Goal: Task Accomplishment & Management: Use online tool/utility

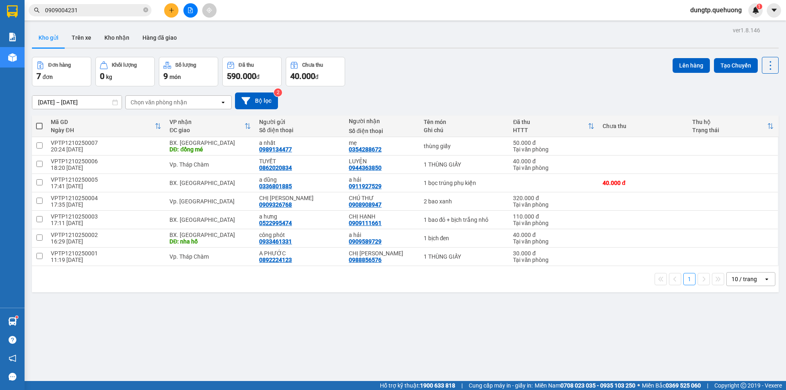
click at [39, 127] on span at bounding box center [39, 126] width 7 height 7
click at [39, 122] on input "checkbox" at bounding box center [39, 122] width 0 height 0
checkbox input "true"
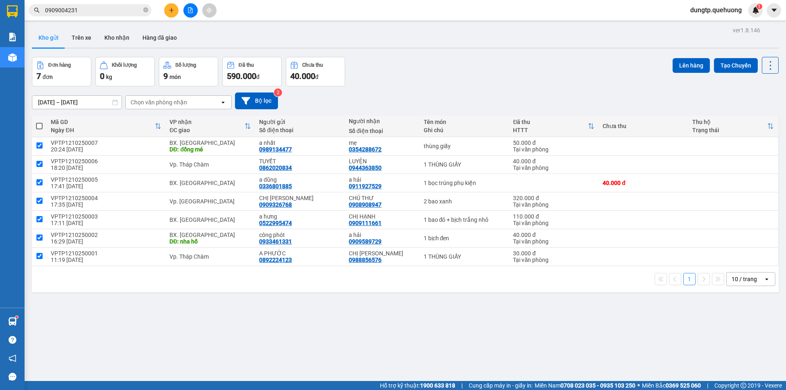
checkbox input "true"
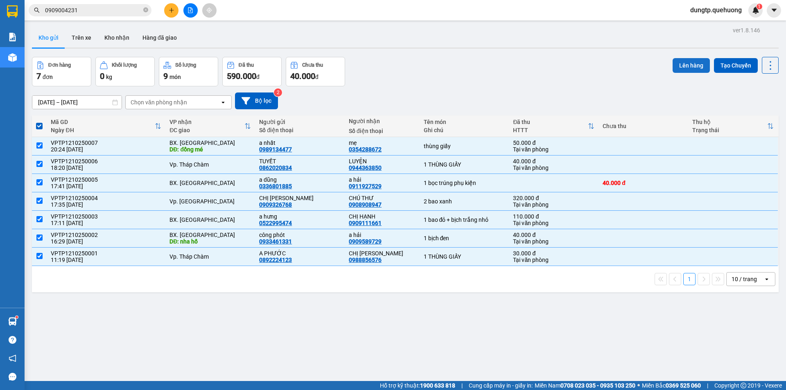
click at [676, 67] on button "Lên hàng" at bounding box center [691, 65] width 37 height 15
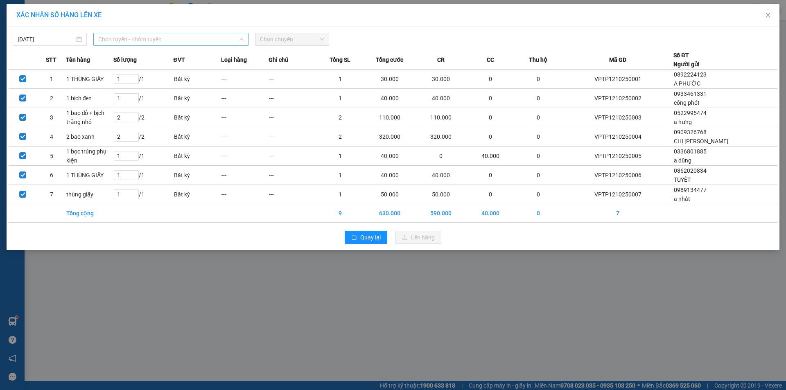
click at [222, 42] on span "Chọn tuyến - nhóm tuyến" at bounding box center [170, 39] width 145 height 12
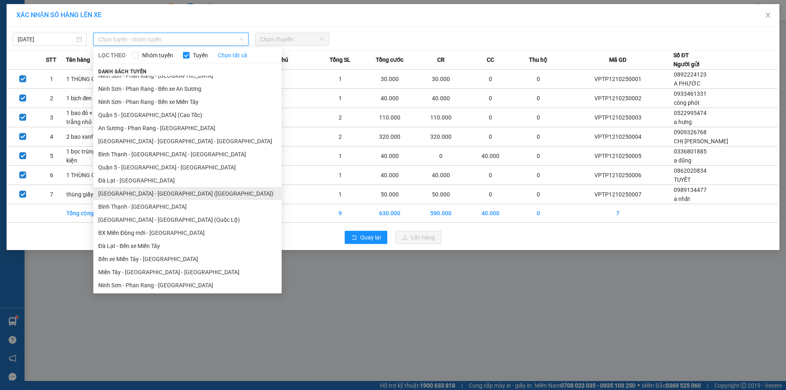
scroll to position [100, 0]
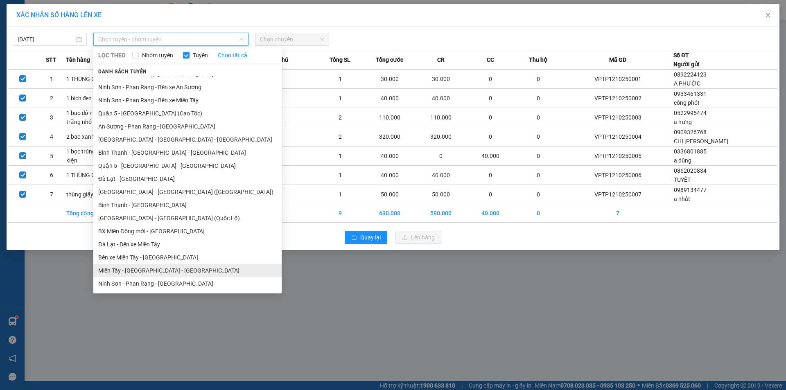
click at [142, 273] on li "Miền Tây - [GEOGRAPHIC_DATA] - [GEOGRAPHIC_DATA]" at bounding box center [187, 270] width 188 height 13
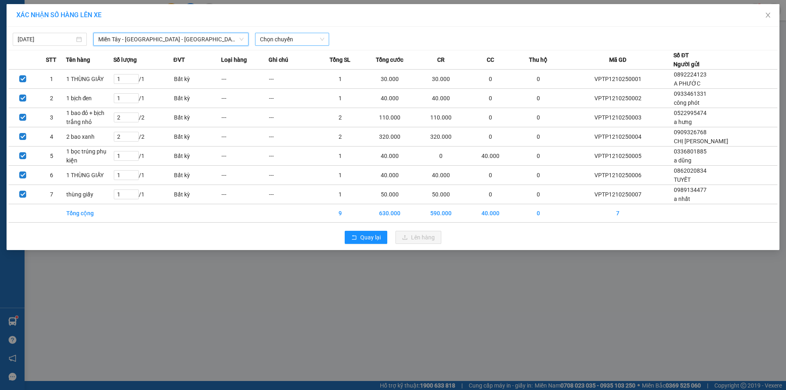
click at [283, 37] on span "Chọn chuyến" at bounding box center [292, 39] width 64 height 12
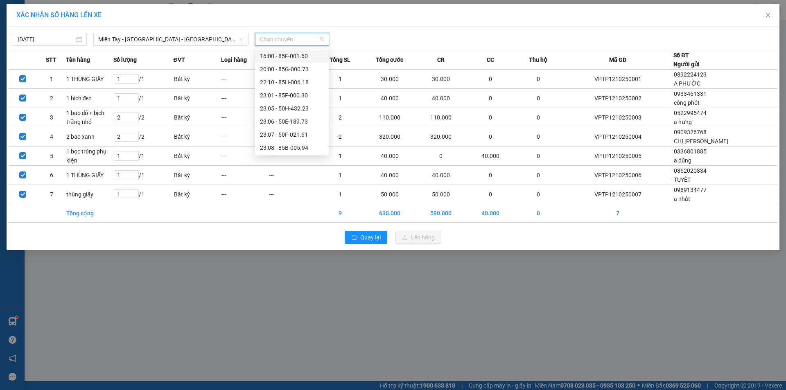
scroll to position [79, 0]
click at [307, 108] on div "23:06 - 50E-189.73" at bounding box center [292, 108] width 64 height 9
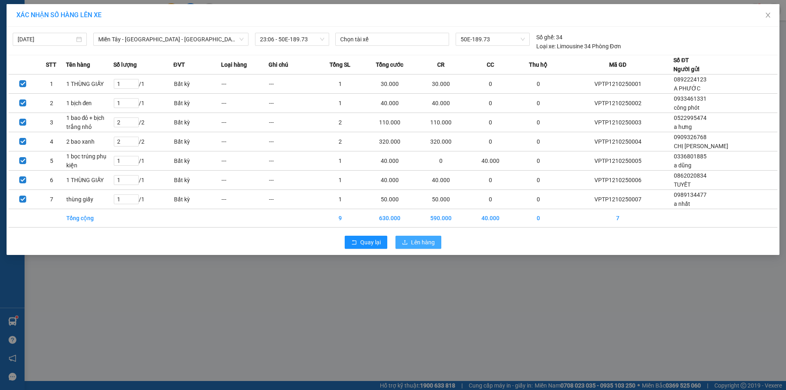
click at [416, 247] on button "Lên hàng" at bounding box center [418, 242] width 46 height 13
